Goal: Transaction & Acquisition: Purchase product/service

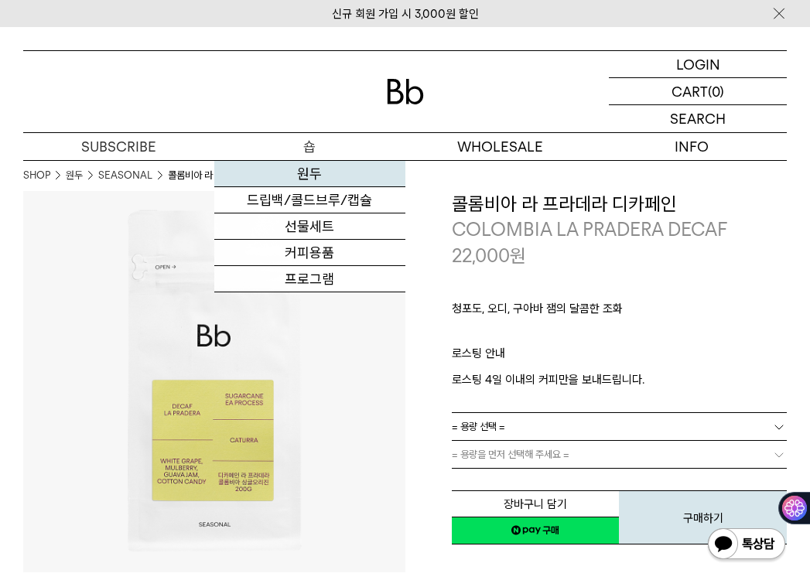
click at [318, 177] on link "원두" at bounding box center [309, 174] width 191 height 26
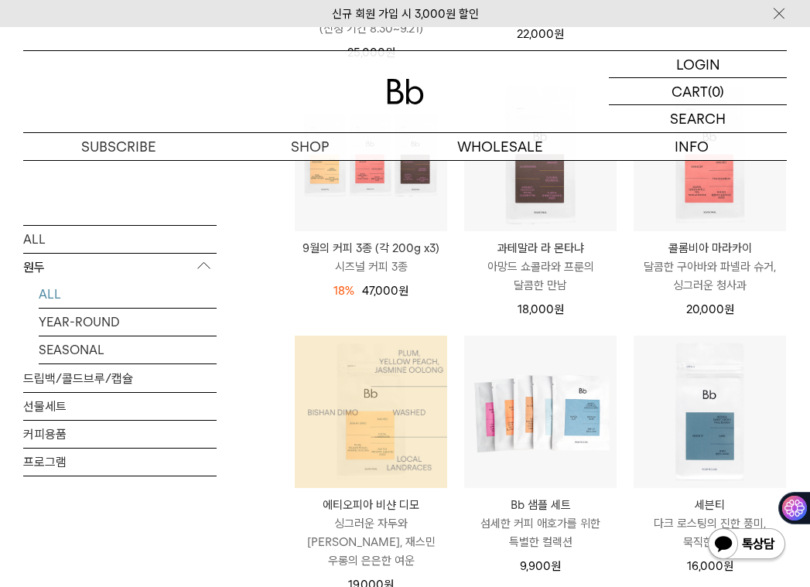
scroll to position [464, 0]
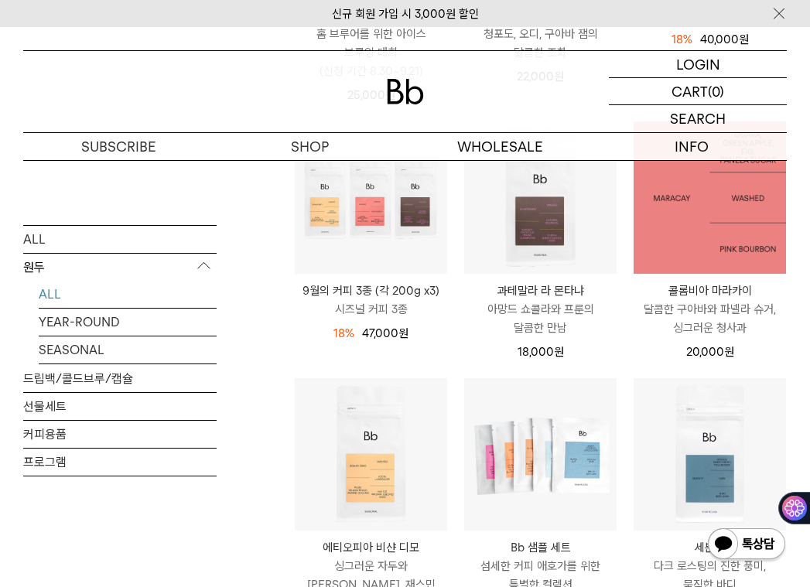
click at [705, 224] on img at bounding box center [709, 197] width 152 height 152
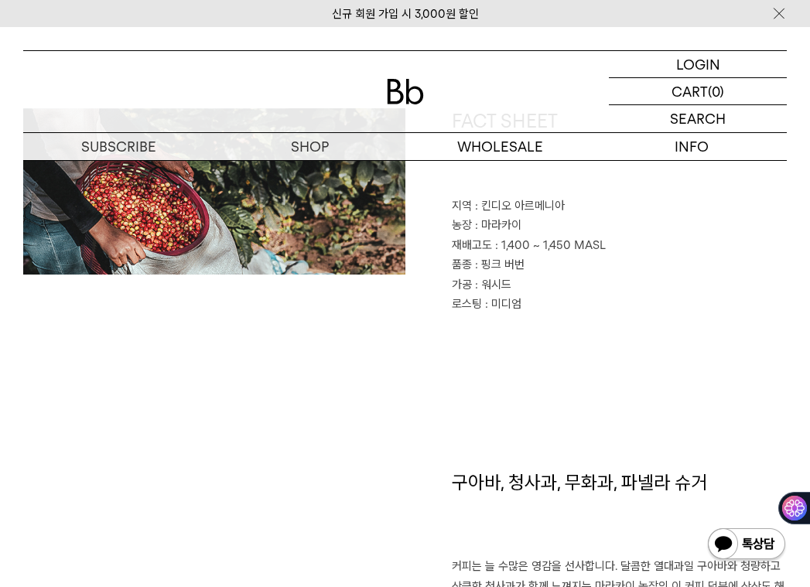
scroll to position [928, 0]
